Goal: Task Accomplishment & Management: Use online tool/utility

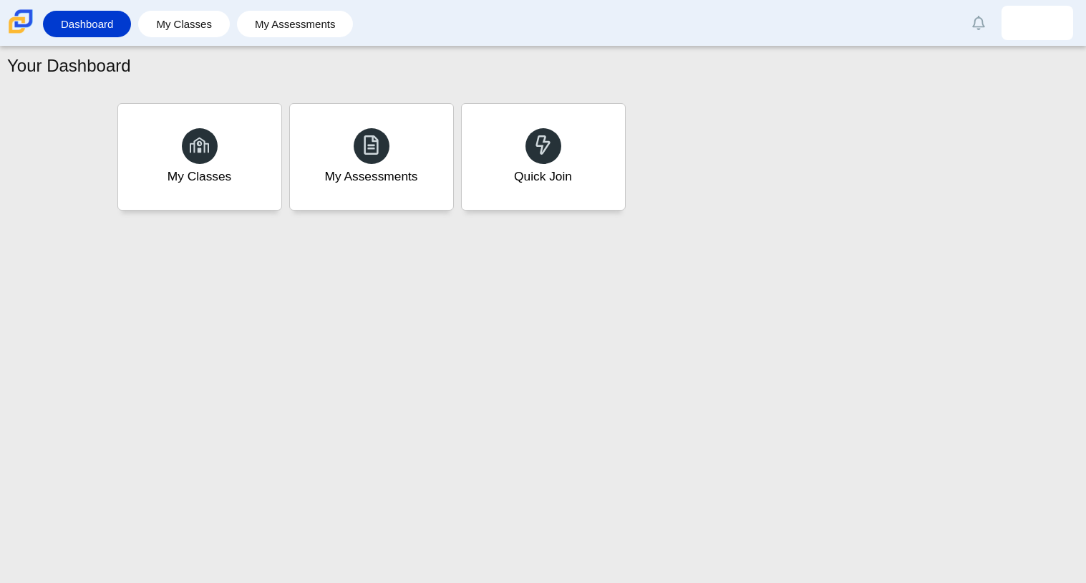
click at [660, 451] on div "Your Dashboard My Classes My Assessments Quick Join" at bounding box center [543, 315] width 1086 height 536
click at [372, 205] on div "My Assessments" at bounding box center [371, 157] width 170 height 110
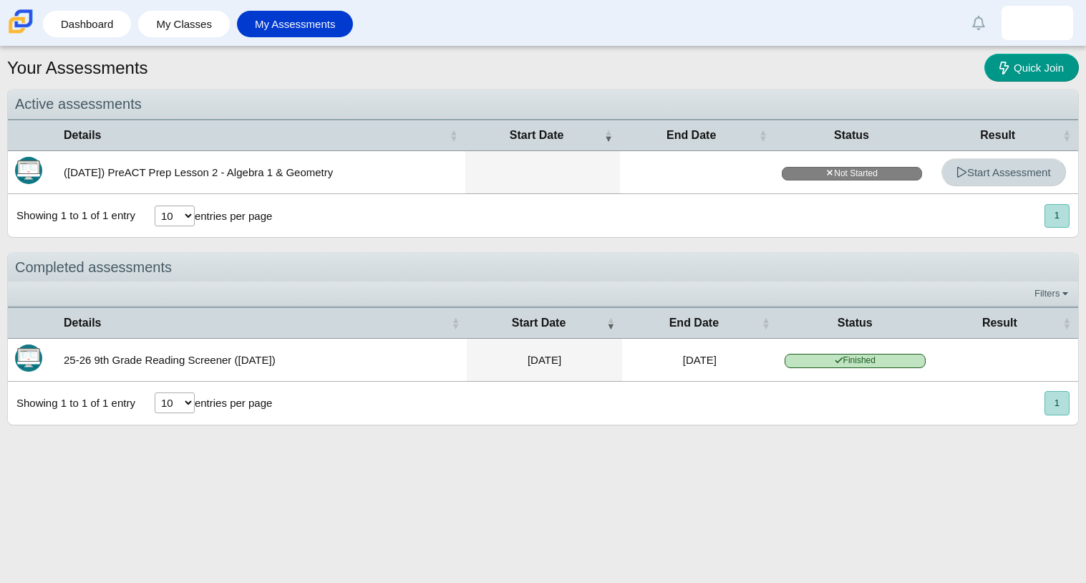
click at [1015, 163] on link "Start Assessment" at bounding box center [1004, 172] width 125 height 28
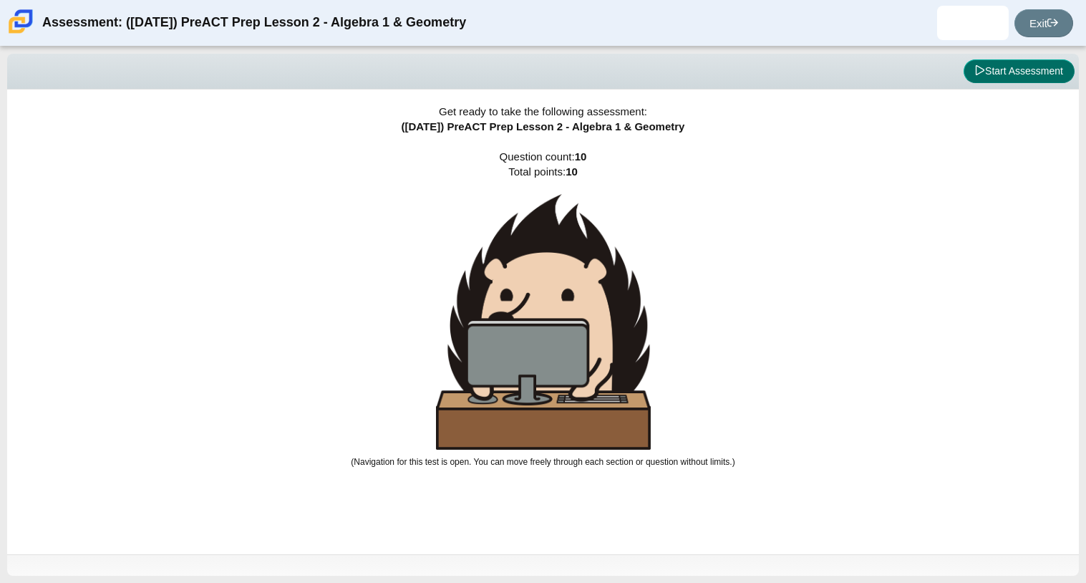
click at [1018, 77] on button "Start Assessment" at bounding box center [1019, 71] width 111 height 24
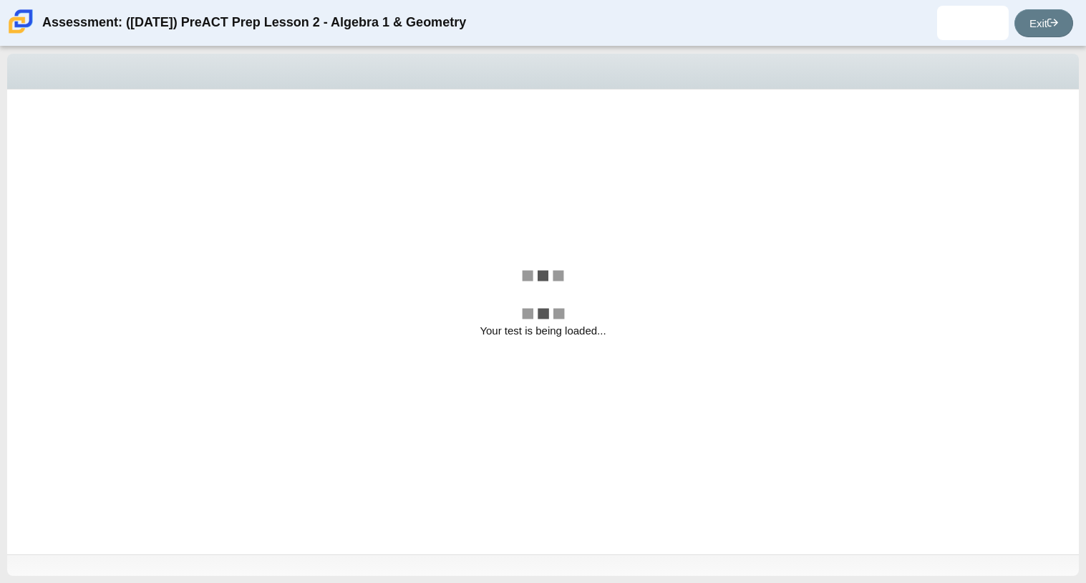
select select "bbf5d072-3e0b-44c4-9a12-6e7c9033f65b"
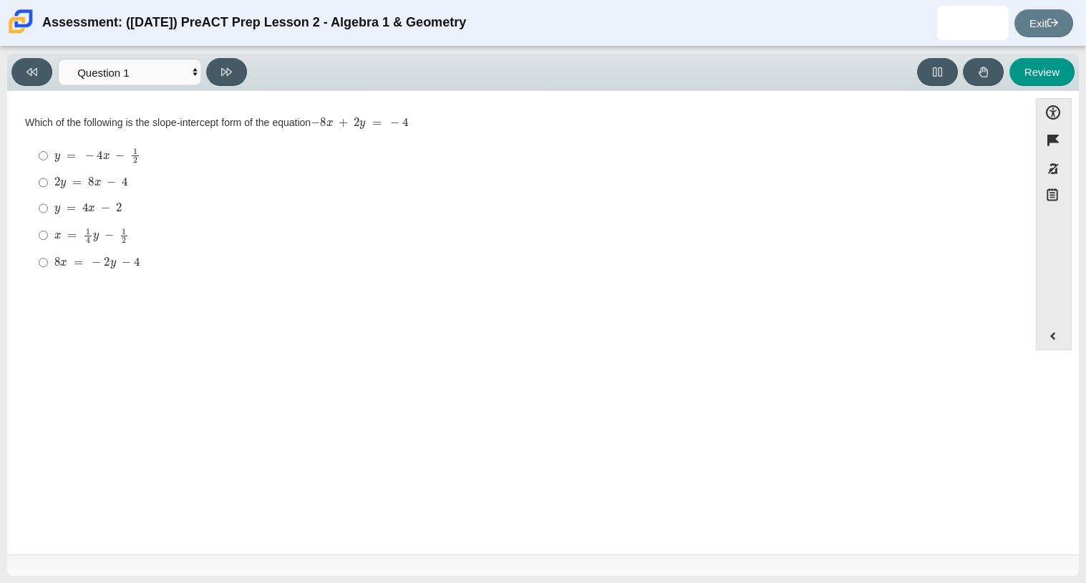
click at [85, 182] on mjx-math "Assessment items" at bounding box center [91, 183] width 74 height 12
click at [48, 182] on input "2 y = 8 x − 4 2 y = 8 x − 4" at bounding box center [43, 183] width 9 height 26
radio input "true"
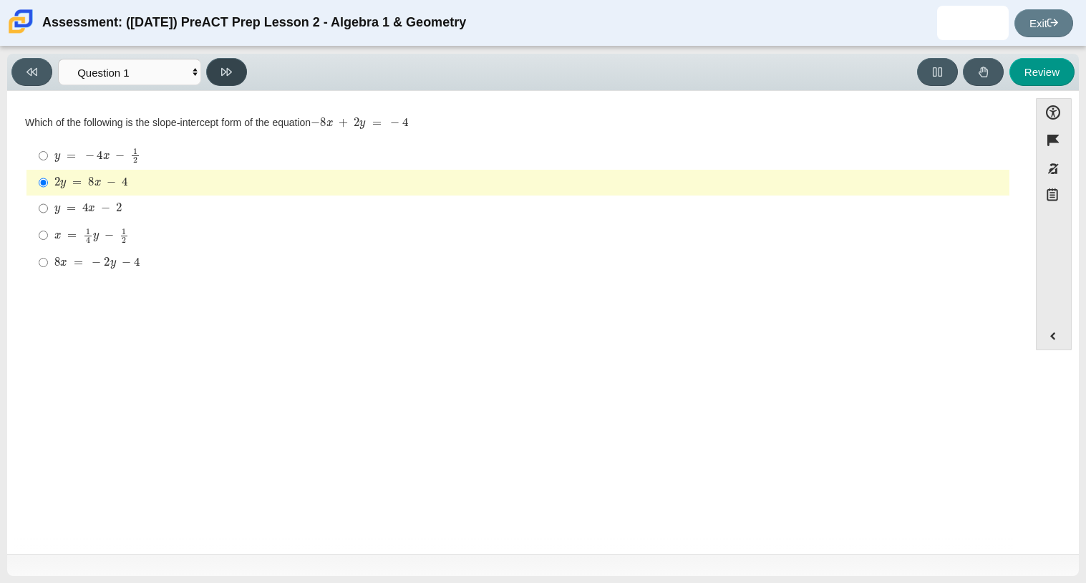
click at [244, 69] on button at bounding box center [226, 72] width 41 height 28
select select "ed62e223-81bd-4cbf-ab48-ab975844bd1f"
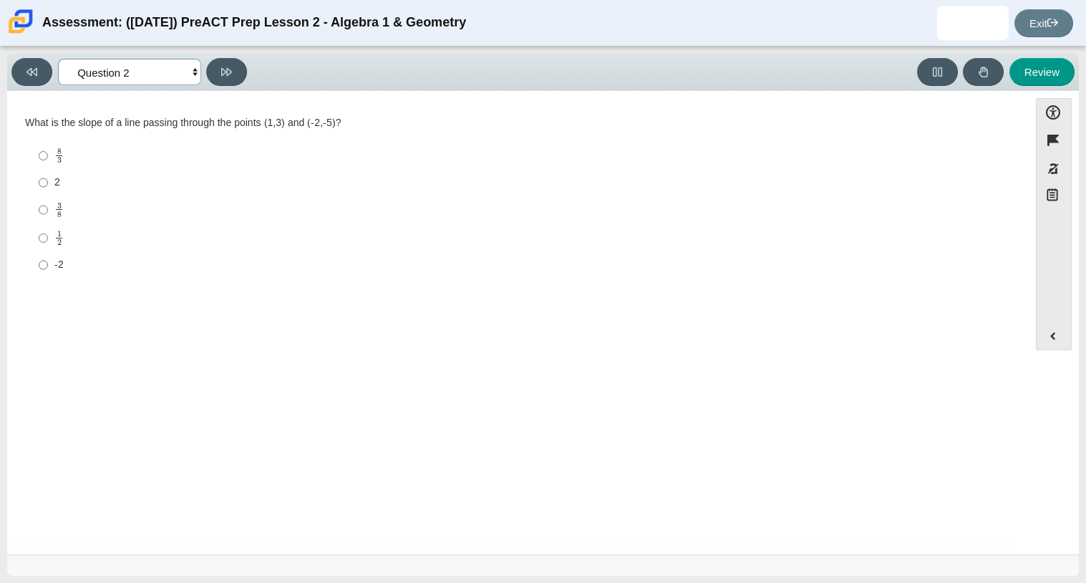
click at [183, 68] on select "Questions Question 1 Question 2 Question 3 Question 4 Question 5 Question 6 Que…" at bounding box center [129, 72] width 143 height 26
click at [181, 70] on select "Questions Question 1 Question 2 Question 3 Question 4 Question 5 Question 6 Que…" at bounding box center [129, 72] width 143 height 26
click at [54, 254] on label "-2 -2" at bounding box center [519, 265] width 981 height 26
click at [48, 254] on input "-2 -2" at bounding box center [43, 265] width 9 height 26
radio input "true"
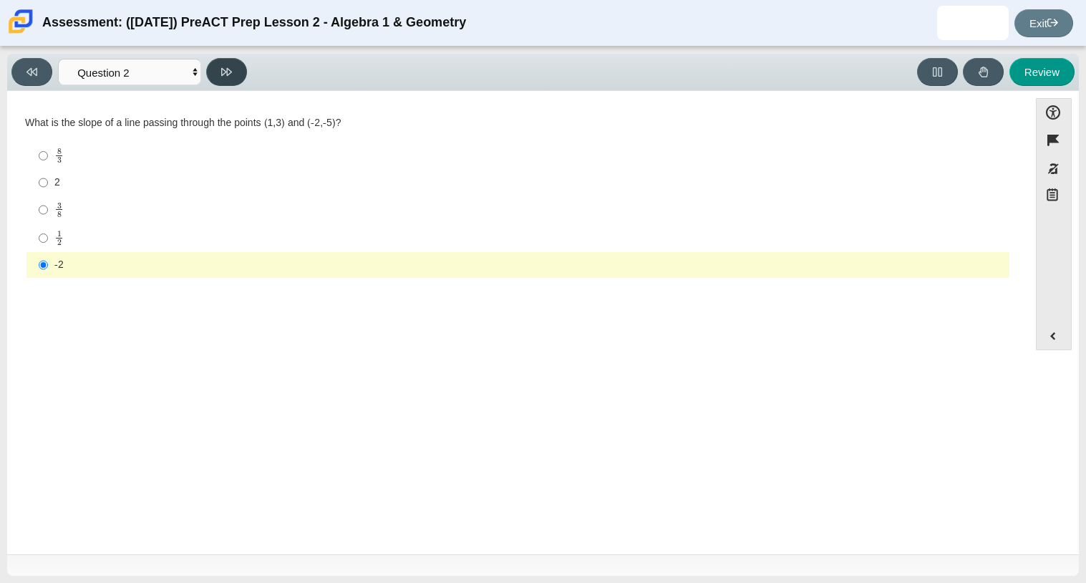
click at [232, 68] on icon at bounding box center [226, 72] width 11 height 11
select select "97f4f5fa-a52e-4fed-af51-565bfcdf47cb"
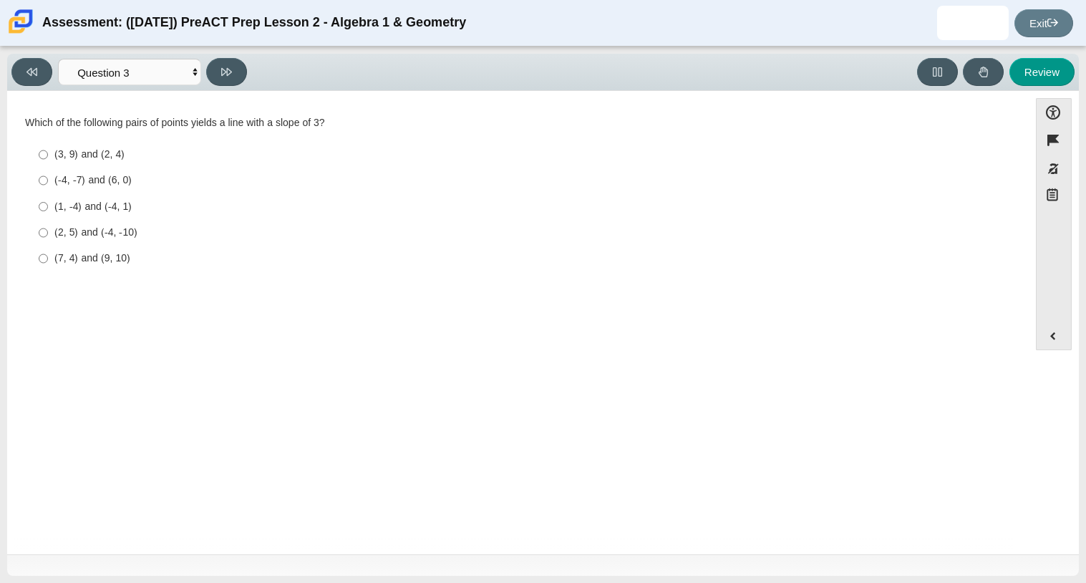
click at [98, 160] on div "(3, 9) and (2, 4)" at bounding box center [528, 154] width 949 height 14
click at [48, 160] on input "(3, 9) and (2, 4) (3, 9) and (2, 4)" at bounding box center [43, 155] width 9 height 26
radio input "true"
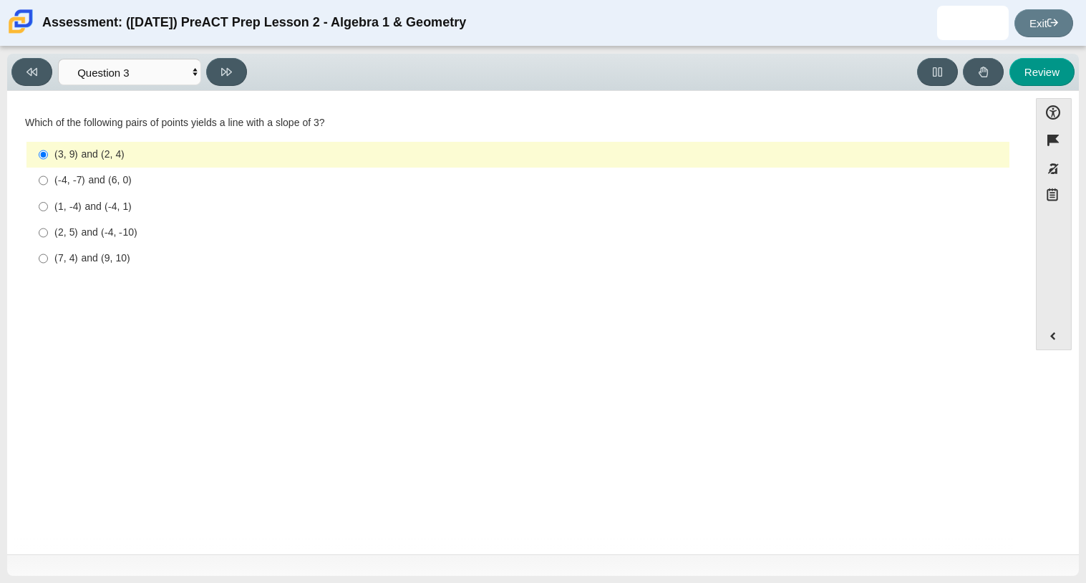
click at [111, 184] on div "(-4, -7) and (6, 0)" at bounding box center [528, 180] width 949 height 14
click at [48, 184] on input "(-4, -7) and (6, 0) (-4, -7) and (6, 0)" at bounding box center [43, 181] width 9 height 26
radio input "true"
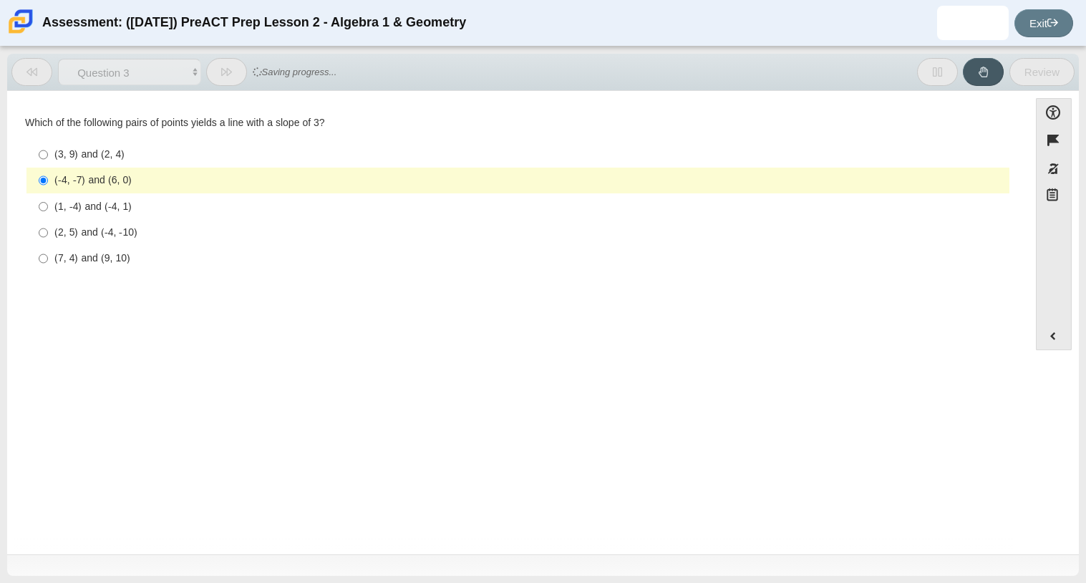
click at [87, 207] on div "(1, -4) and (-4, 1)" at bounding box center [528, 207] width 949 height 14
click at [48, 207] on input "(1, -4) and (-4, 1) (1, -4) and (-4, 1)" at bounding box center [43, 206] width 9 height 26
radio input "true"
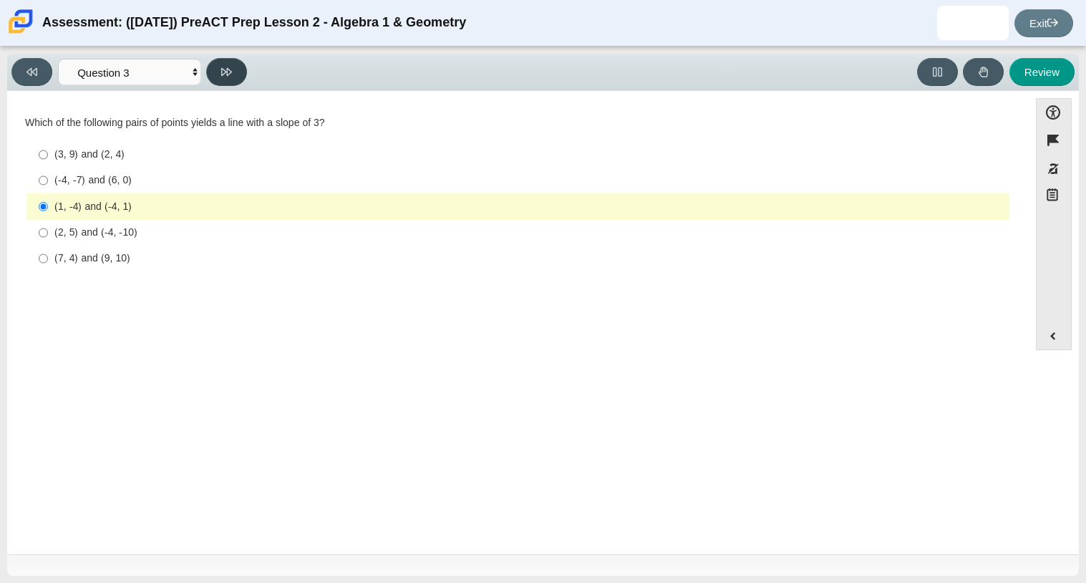
click at [215, 76] on button at bounding box center [226, 72] width 41 height 28
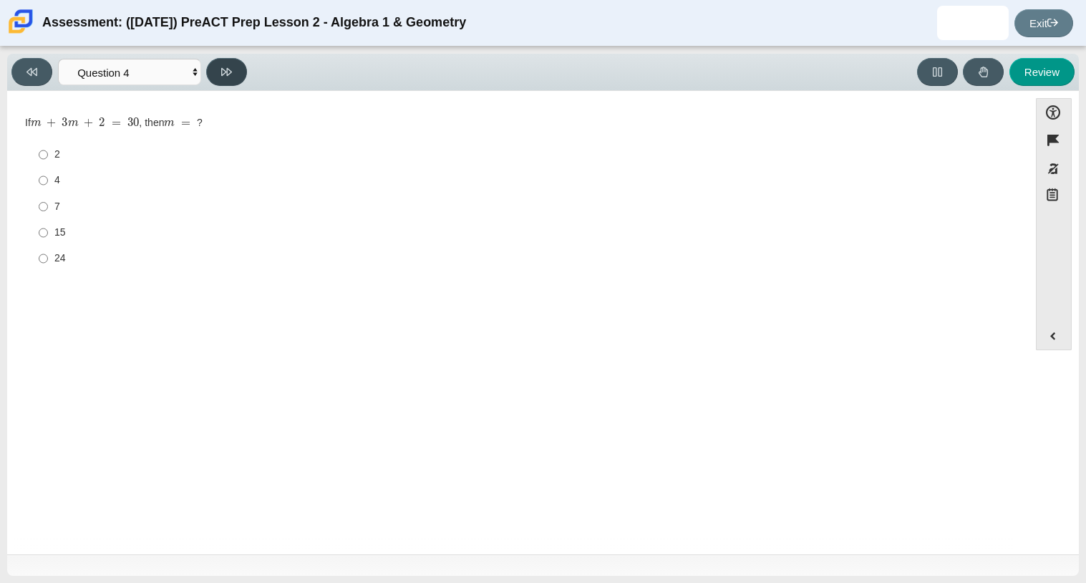
click at [215, 76] on button at bounding box center [226, 72] width 41 height 28
select select "489dcffd-4e6a-49cf-a9d6-ad1d4a911a4e"
click at [71, 224] on label "10 10" at bounding box center [519, 234] width 981 height 26
click at [48, 224] on input "10 10" at bounding box center [43, 234] width 9 height 26
radio input "true"
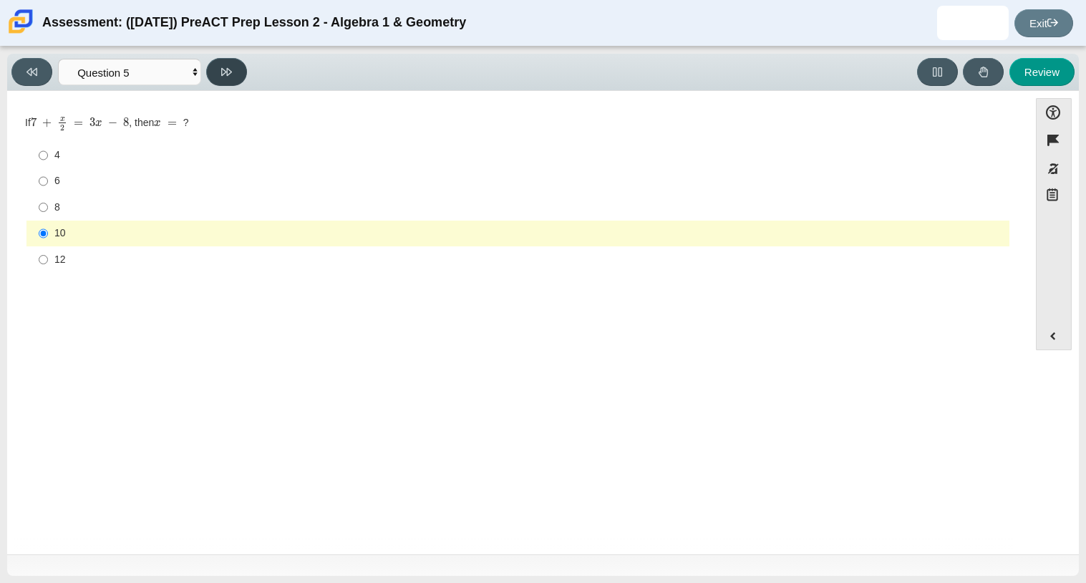
click at [221, 70] on icon at bounding box center [226, 72] width 11 height 11
select select "210571de-36a6-4d8e-a361-ceff8ef801dc"
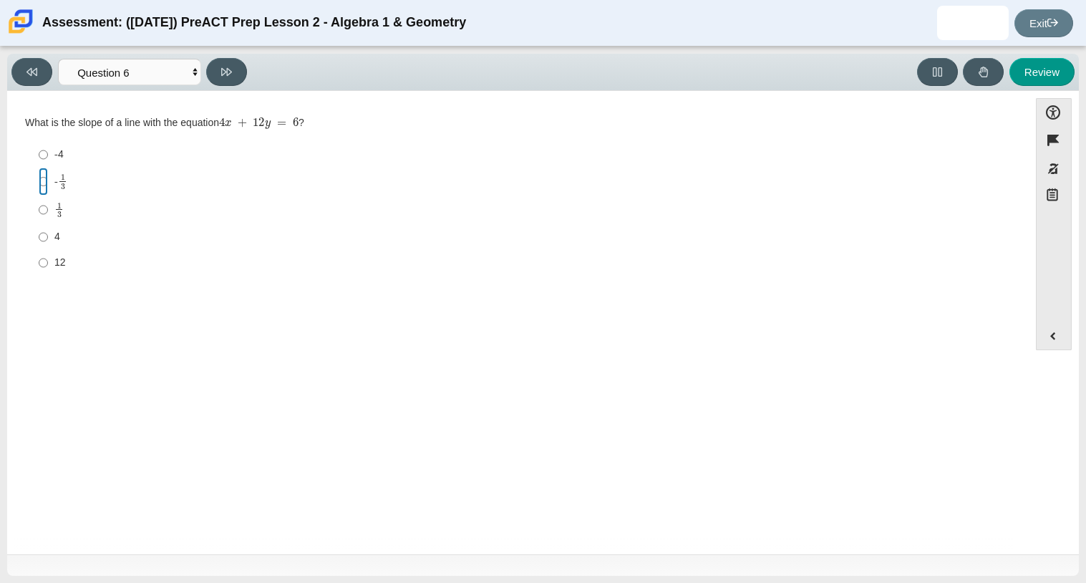
click at [39, 188] on input "- 1 3 -1 third" at bounding box center [43, 182] width 9 height 28
radio input "true"
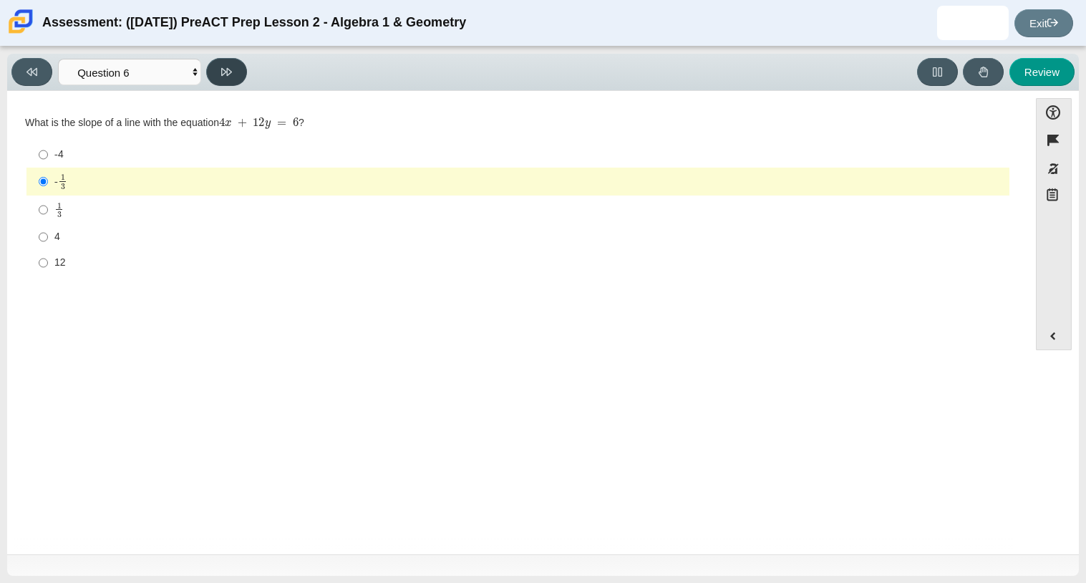
click at [228, 67] on icon at bounding box center [226, 72] width 11 height 11
select select "ec95ace6-bebc-42b8-9428-40567494d4da"
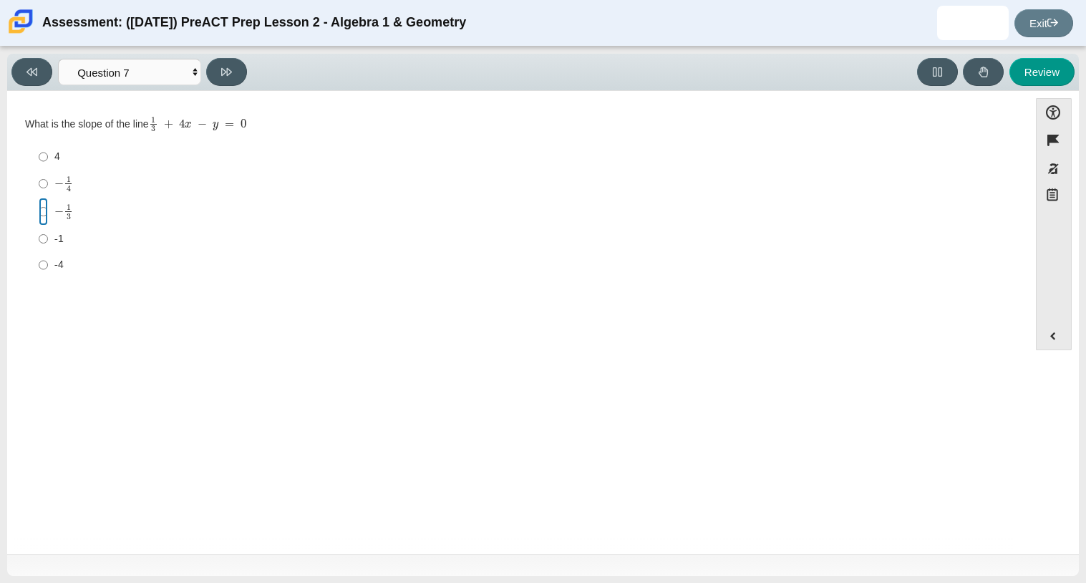
click at [39, 216] on input "− 1 3 negative 1 third" at bounding box center [43, 212] width 9 height 28
radio input "true"
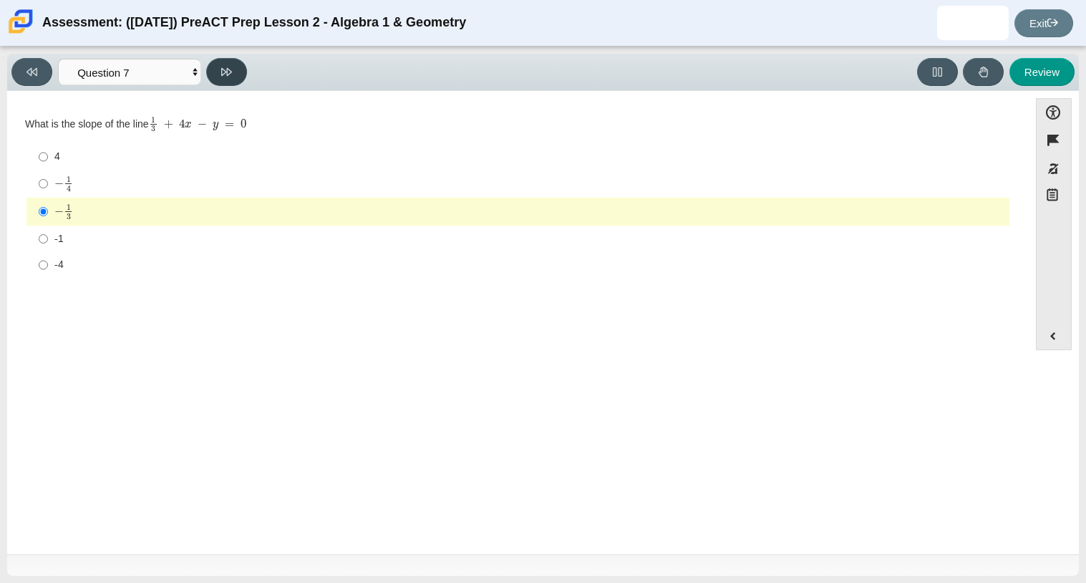
click at [235, 82] on button at bounding box center [226, 72] width 41 height 28
select select "ce81fe10-bf29-4b5e-8bd7-4f47f2fed4d8"
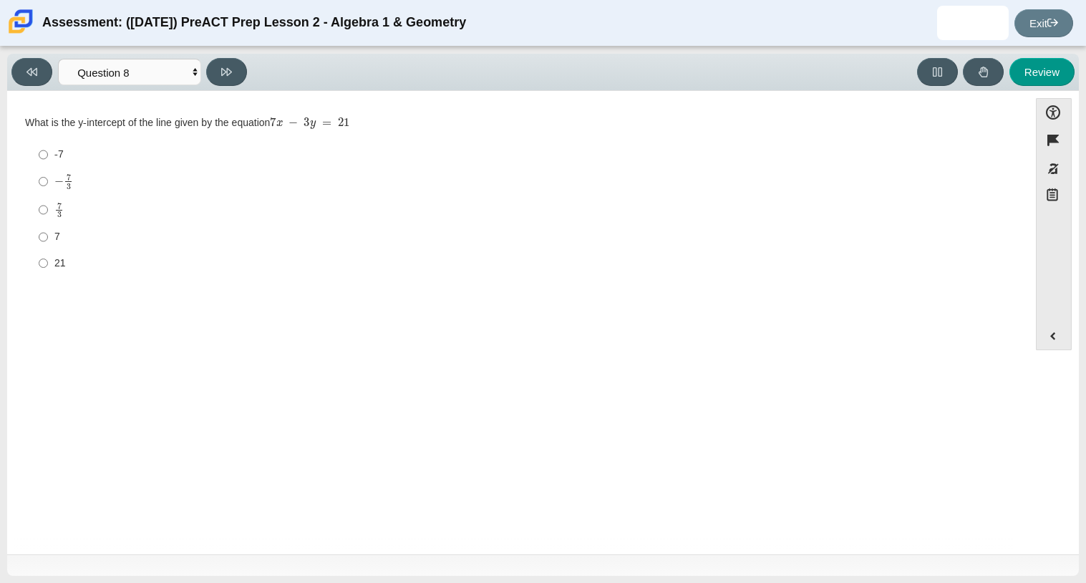
click at [55, 160] on div "-7" at bounding box center [528, 154] width 949 height 14
click at [48, 160] on input "-7 -7" at bounding box center [43, 155] width 9 height 26
radio input "true"
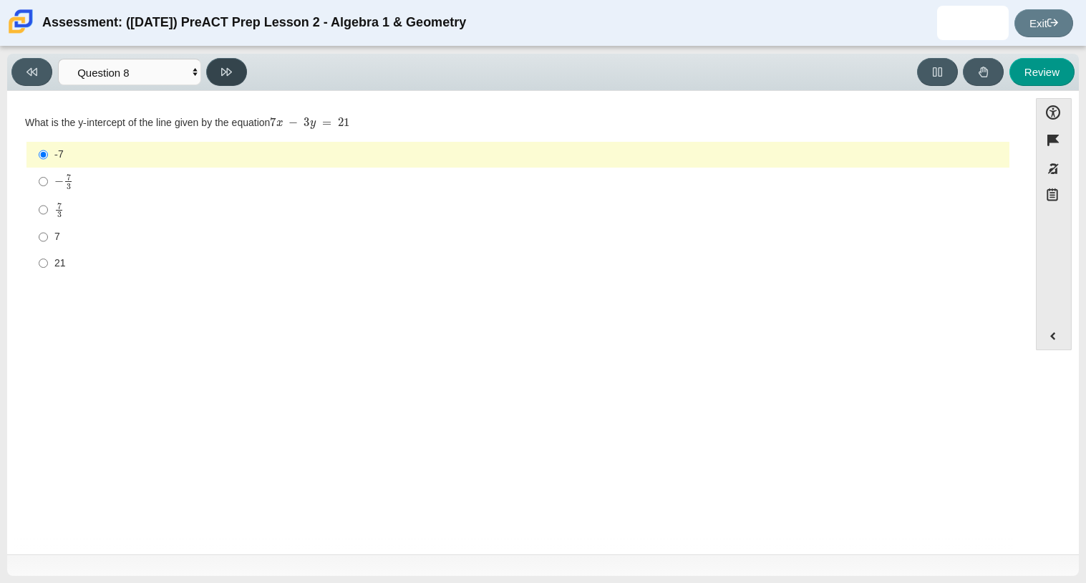
click at [236, 67] on button at bounding box center [226, 72] width 41 height 28
select select "14773eaf-2ca1-47ae-afe7-a624a56f34b3"
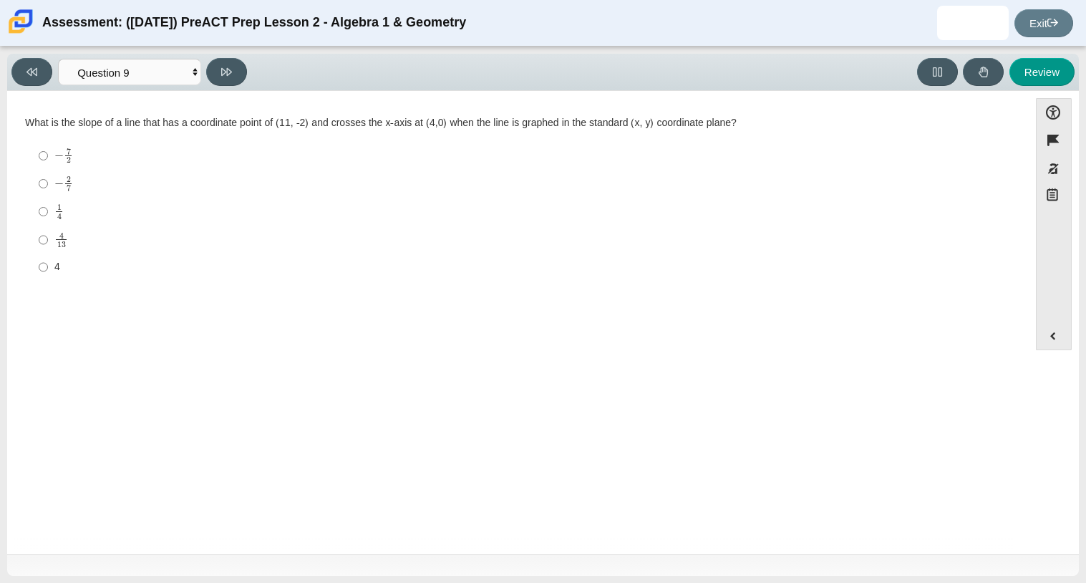
click at [54, 236] on mjx-frac "Assessment items" at bounding box center [61, 240] width 14 height 15
click at [48, 236] on input "4 13 4 over 13" at bounding box center [43, 240] width 9 height 28
radio input "true"
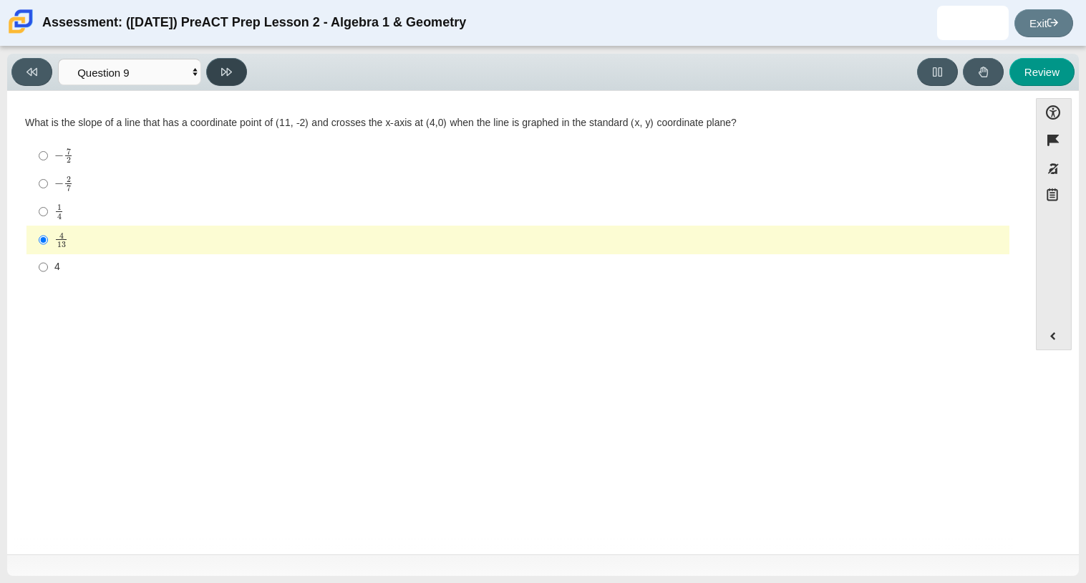
click at [226, 73] on icon at bounding box center [226, 72] width 11 height 11
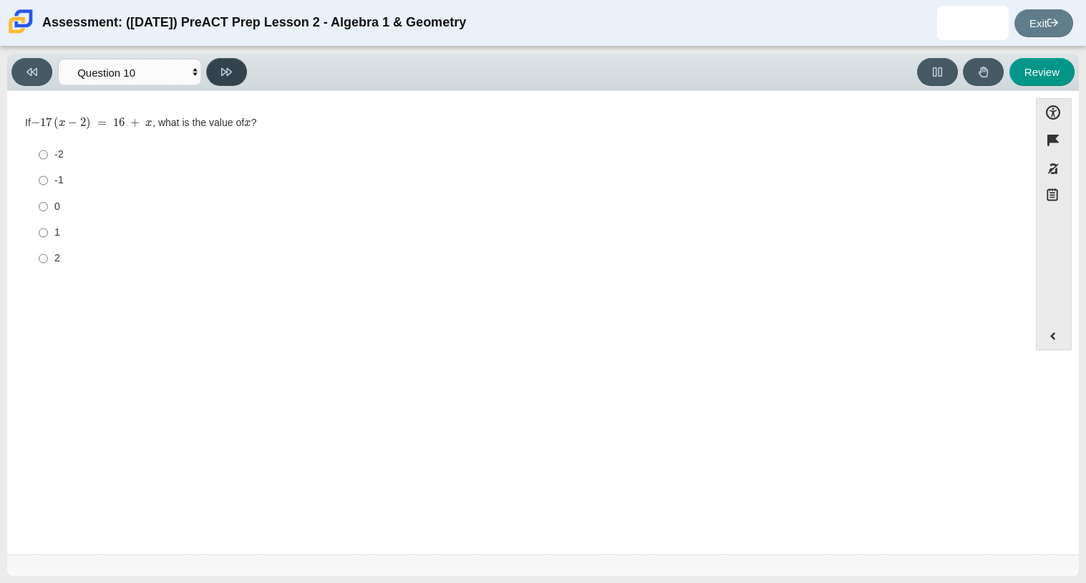
click at [243, 73] on button at bounding box center [226, 72] width 41 height 28
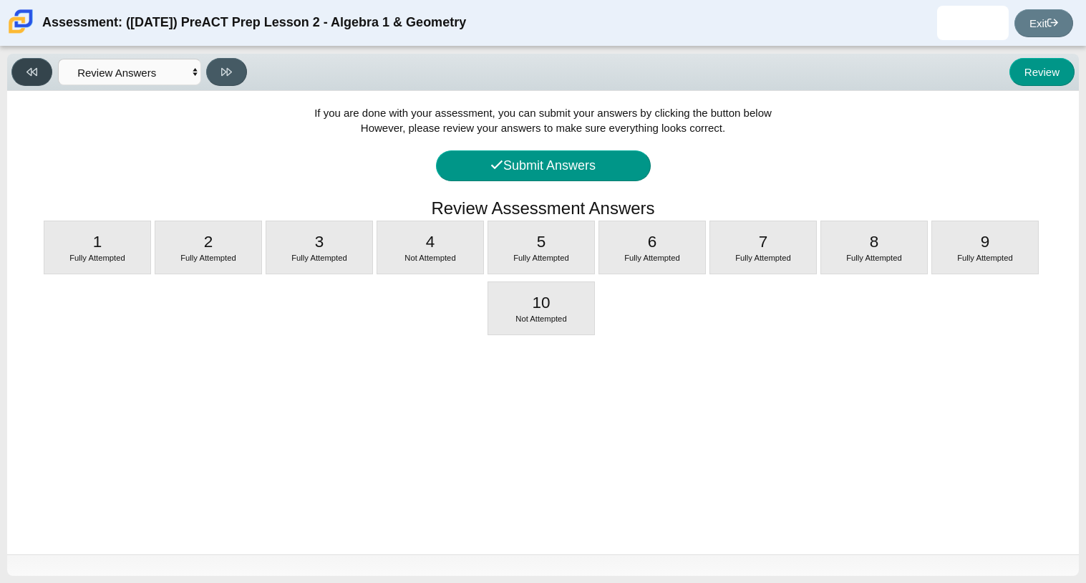
click at [35, 74] on icon at bounding box center [31, 72] width 11 height 11
select select "96b71634-eacb-4f7e-8aef-411727d9bcba"
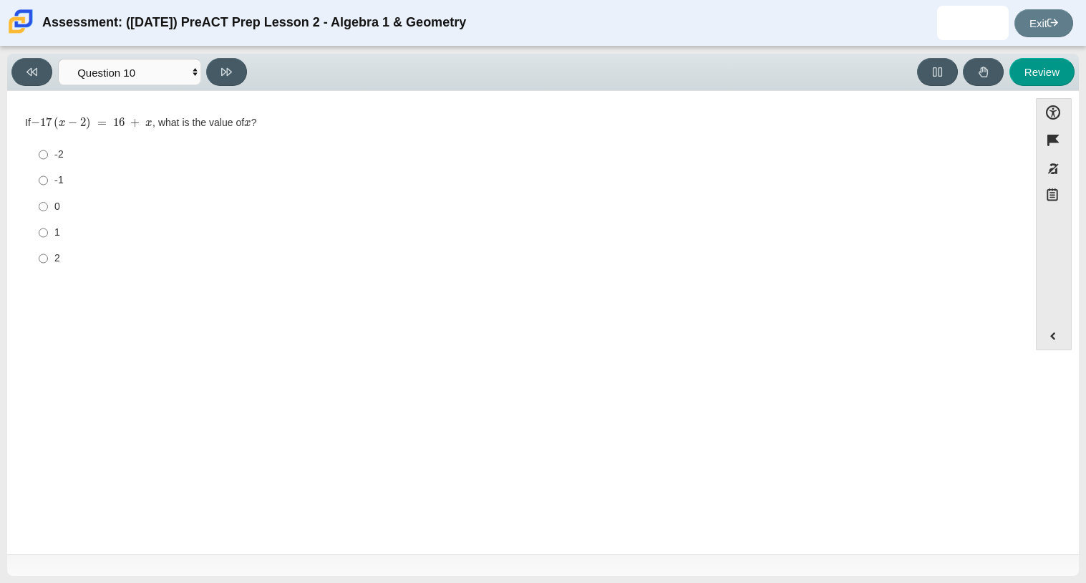
click at [50, 212] on label "0 0" at bounding box center [519, 206] width 981 height 26
click at [48, 212] on input "0 0" at bounding box center [43, 206] width 9 height 26
radio input "true"
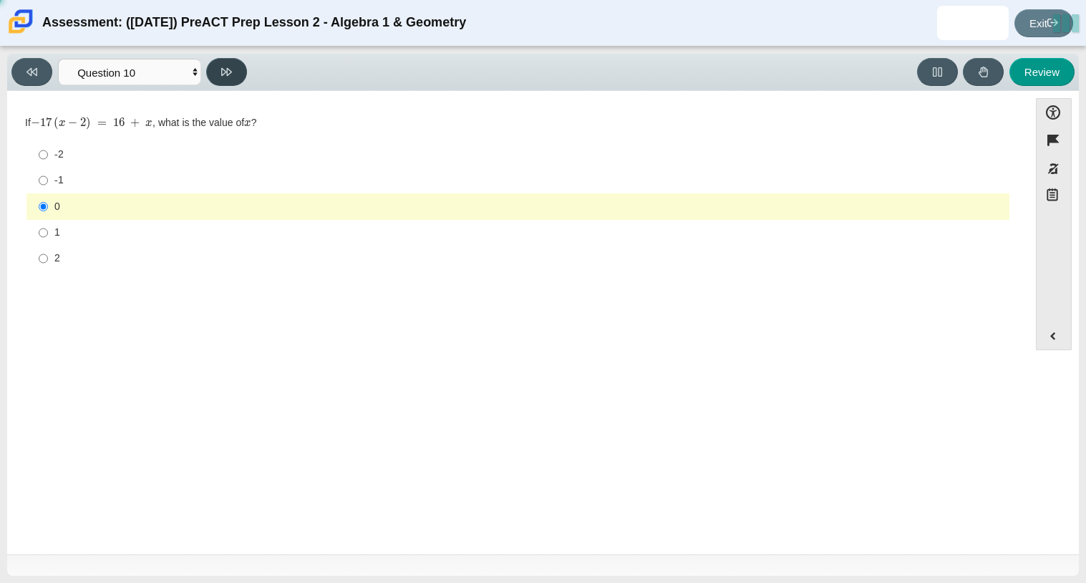
click at [221, 74] on icon at bounding box center [226, 72] width 11 height 8
select select "review"
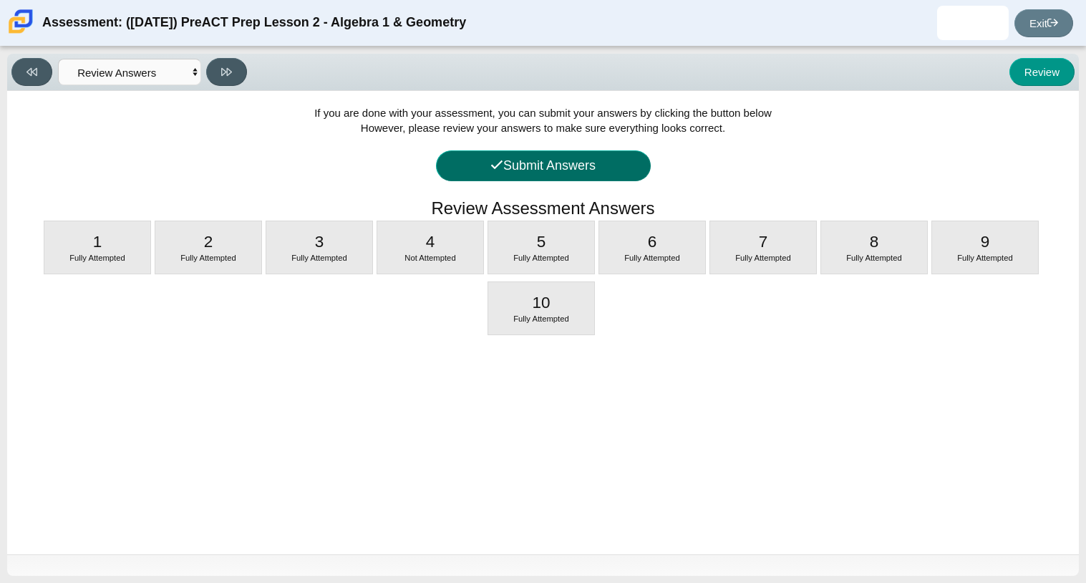
click at [504, 167] on button "Submit Answers" at bounding box center [543, 165] width 215 height 31
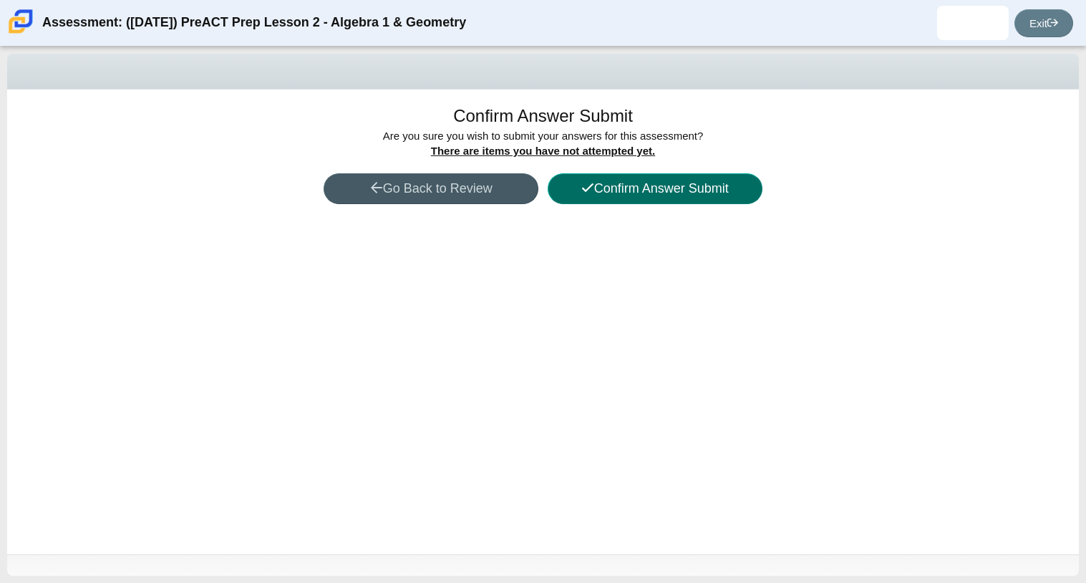
click at [662, 180] on button "Confirm Answer Submit" at bounding box center [655, 188] width 215 height 31
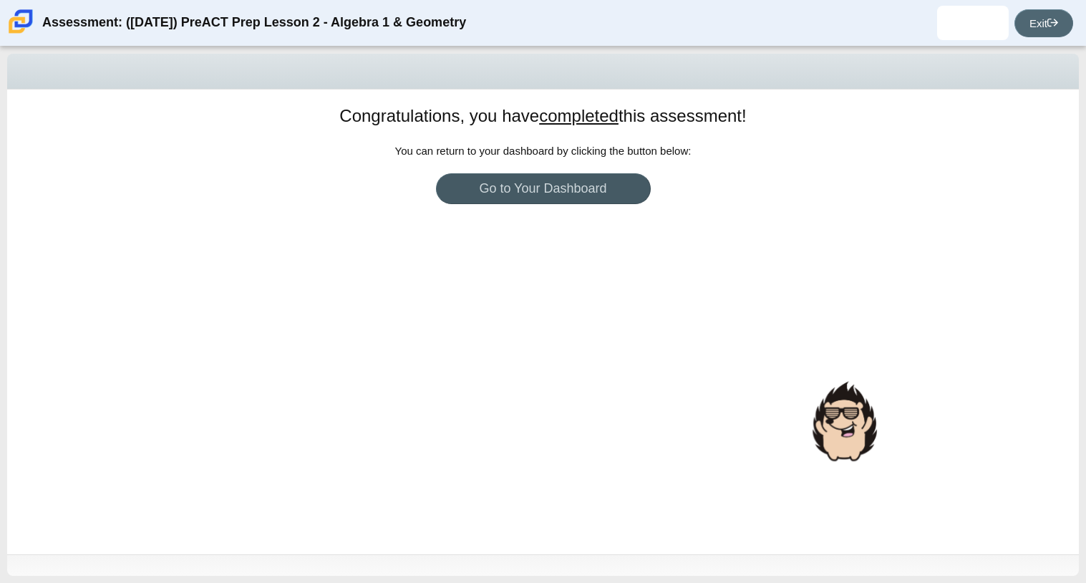
click at [1032, 21] on link "Exit" at bounding box center [1044, 23] width 59 height 28
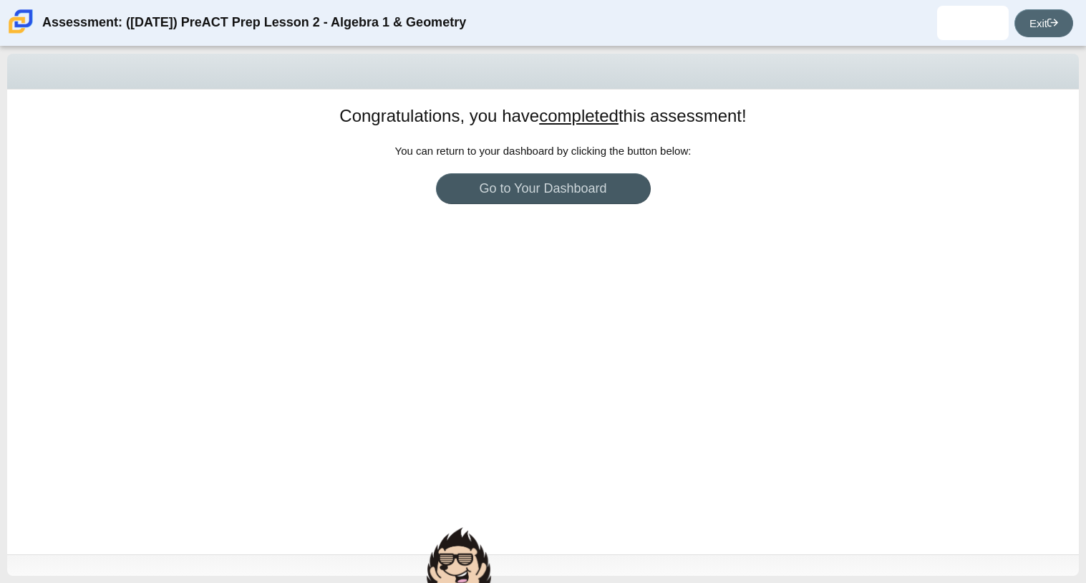
click at [1042, 24] on link "Exit" at bounding box center [1044, 23] width 59 height 28
click at [1050, 21] on icon at bounding box center [1052, 22] width 11 height 11
